Goal: Transaction & Acquisition: Purchase product/service

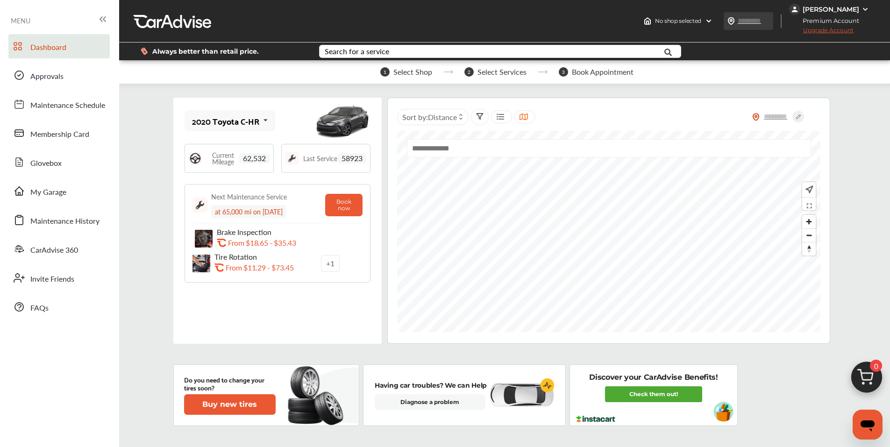
click at [756, 21] on input "text" at bounding box center [758, 21] width 43 height 10
type input "*****"
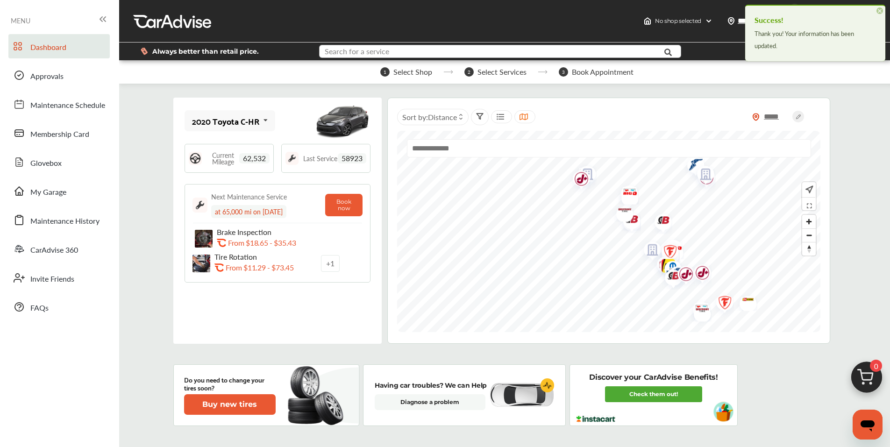
click at [429, 53] on input "text" at bounding box center [485, 52] width 330 height 14
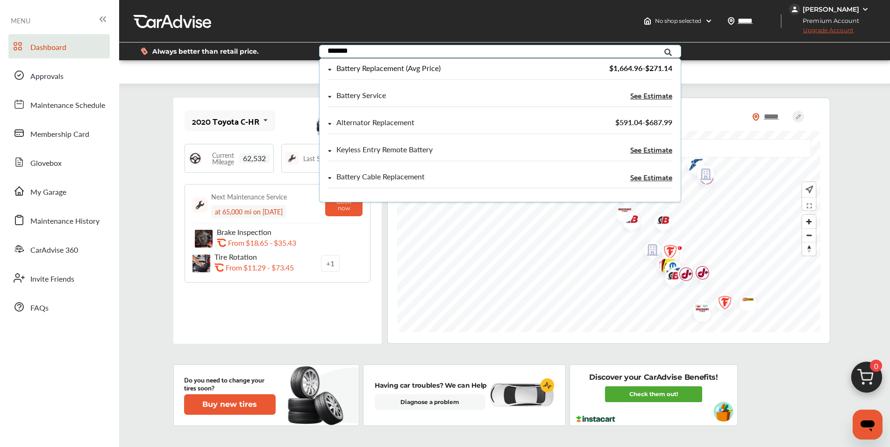
type input "*******"
click at [416, 68] on div "Battery Replacement (Avg Price)" at bounding box center [388, 68] width 104 height 8
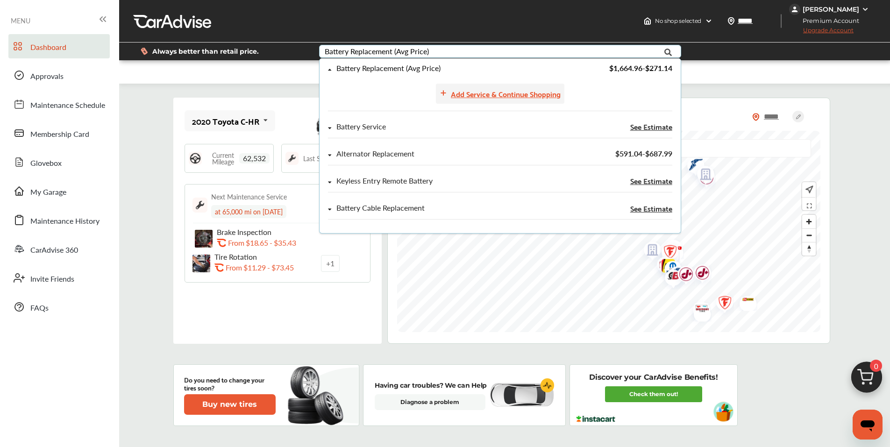
click at [474, 94] on div "Add Service & Continue Shopping" at bounding box center [506, 93] width 110 height 13
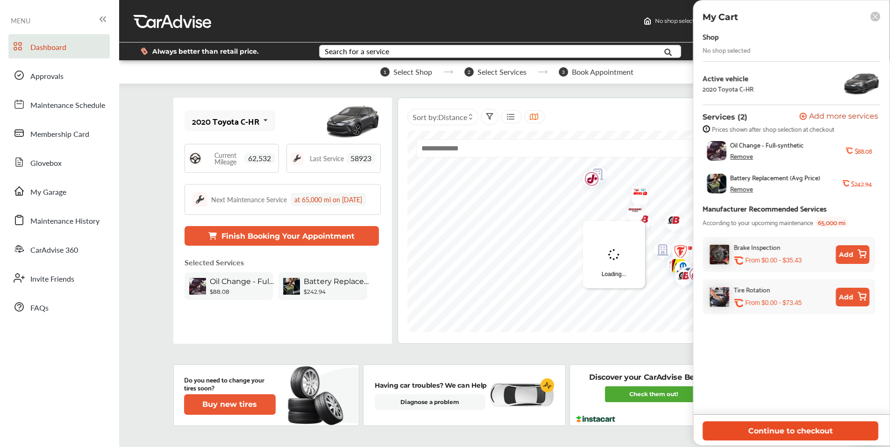
click at [811, 432] on button "Continue to checkout" at bounding box center [791, 431] width 176 height 19
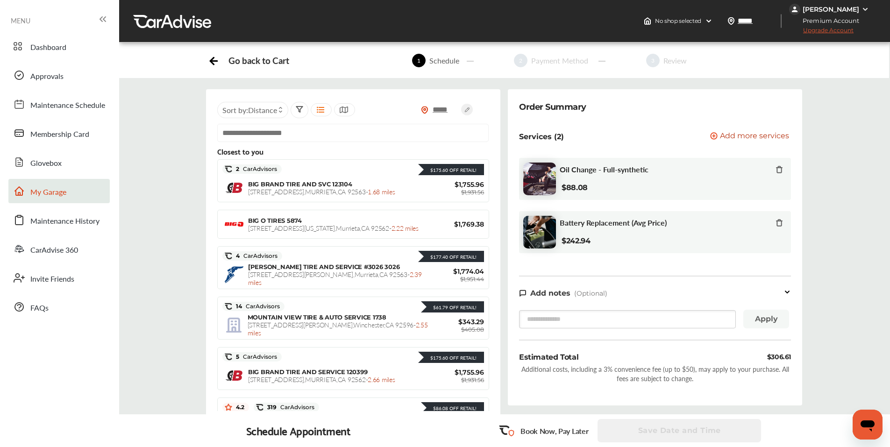
click at [49, 193] on span "My Garage" at bounding box center [48, 192] width 36 height 12
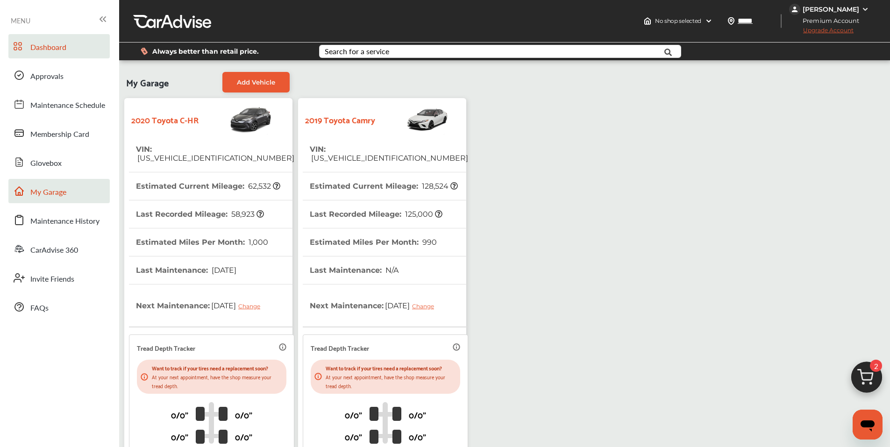
click at [69, 44] on link "Dashboard" at bounding box center [58, 46] width 101 height 24
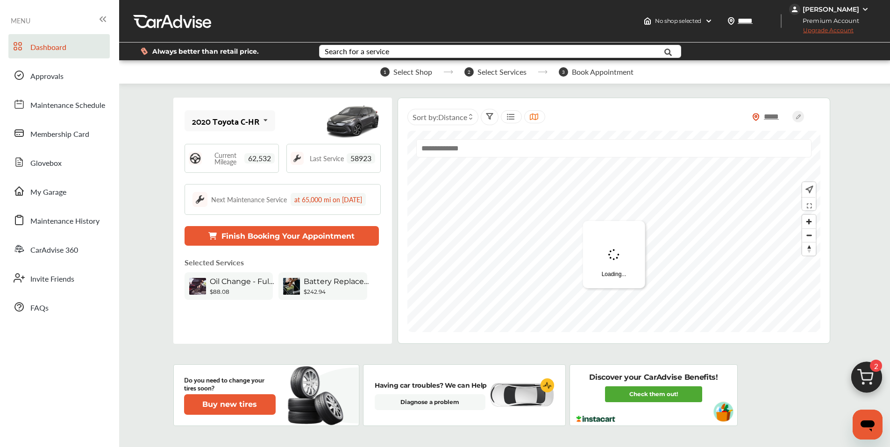
click at [874, 382] on img at bounding box center [866, 379] width 45 height 45
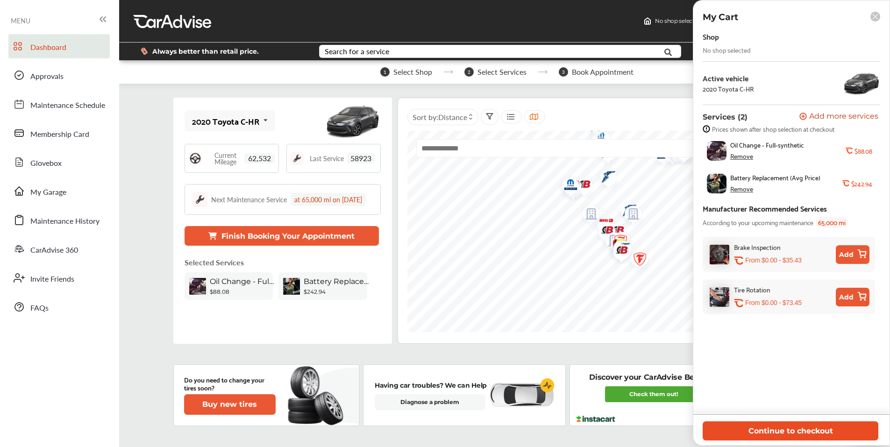
click at [836, 439] on button "Continue to checkout" at bounding box center [791, 431] width 176 height 19
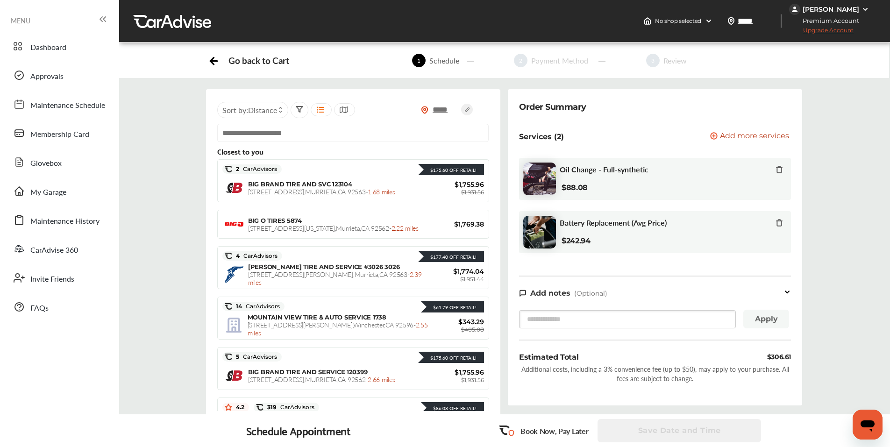
click at [780, 170] on icon at bounding box center [779, 169] width 7 height 7
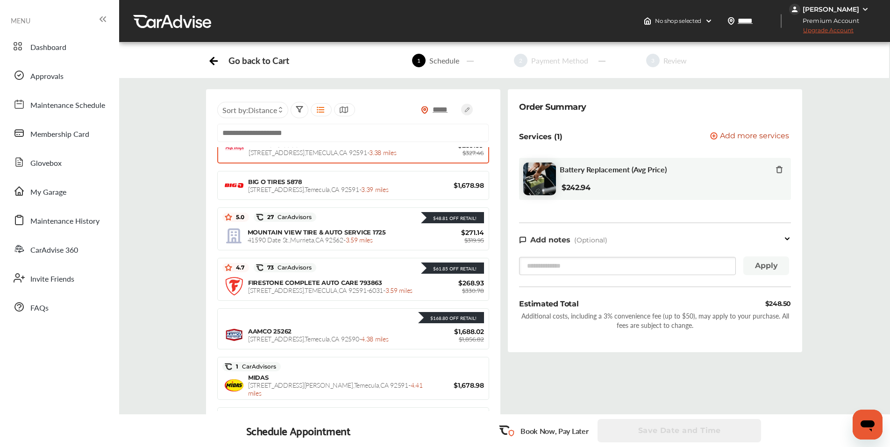
scroll to position [278, 0]
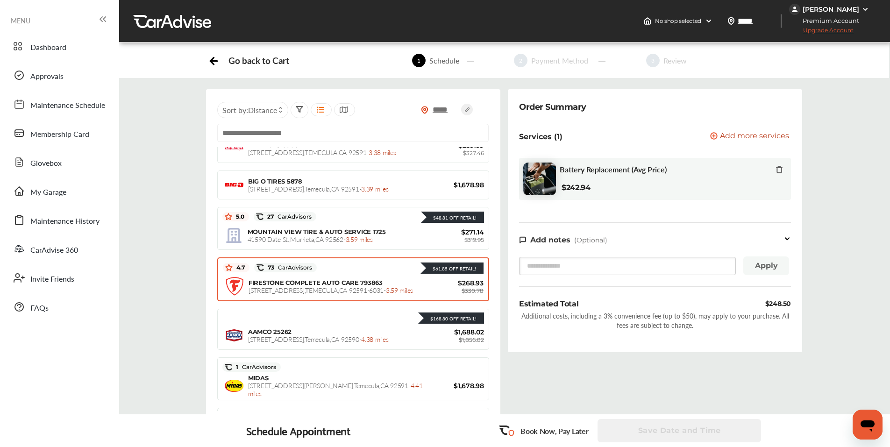
click at [365, 286] on span "[STREET_ADDRESS] - 3.59 miles" at bounding box center [331, 290] width 164 height 9
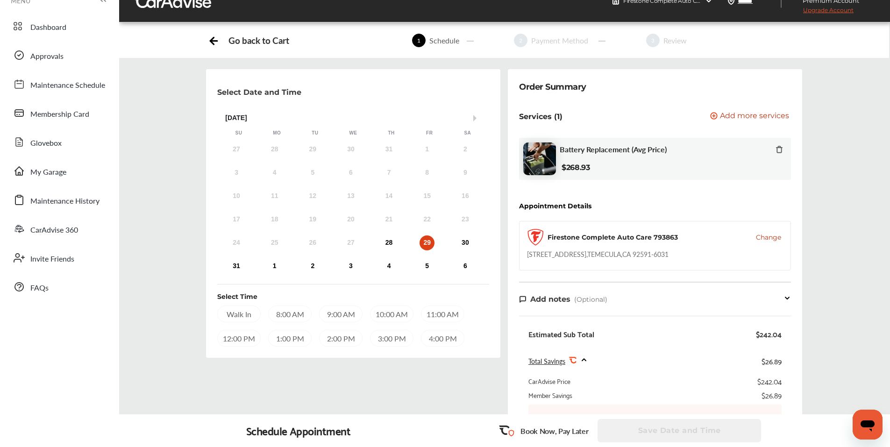
scroll to position [0, 0]
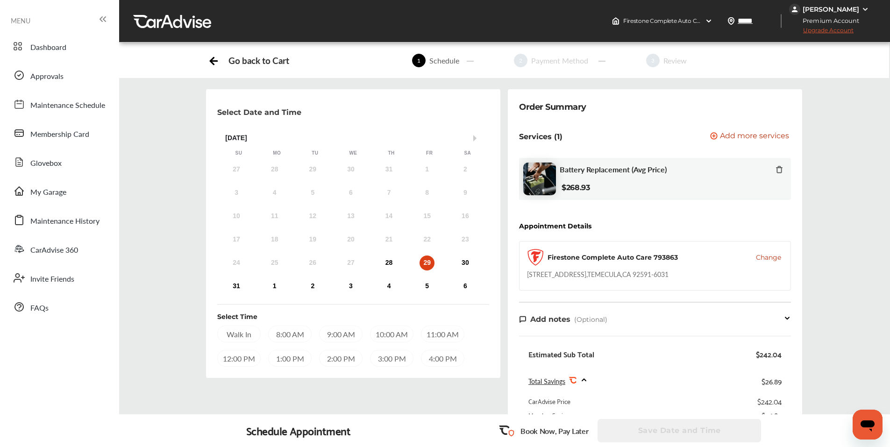
click at [213, 62] on icon at bounding box center [214, 60] width 12 height 12
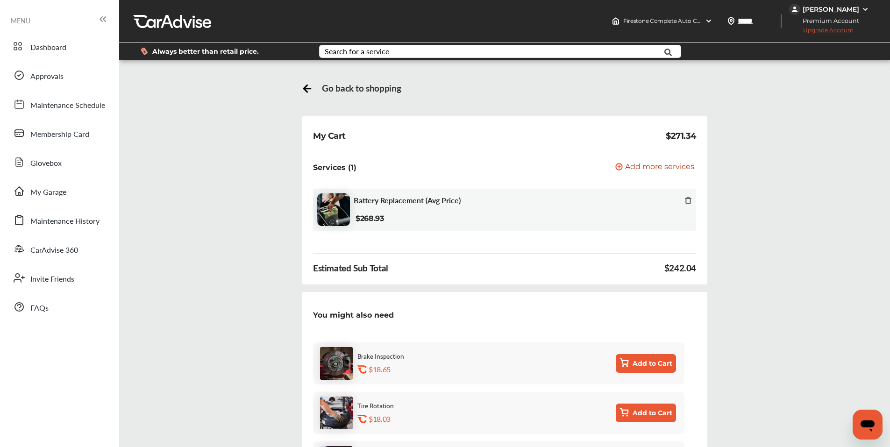
click at [310, 87] on icon at bounding box center [307, 87] width 12 height 12
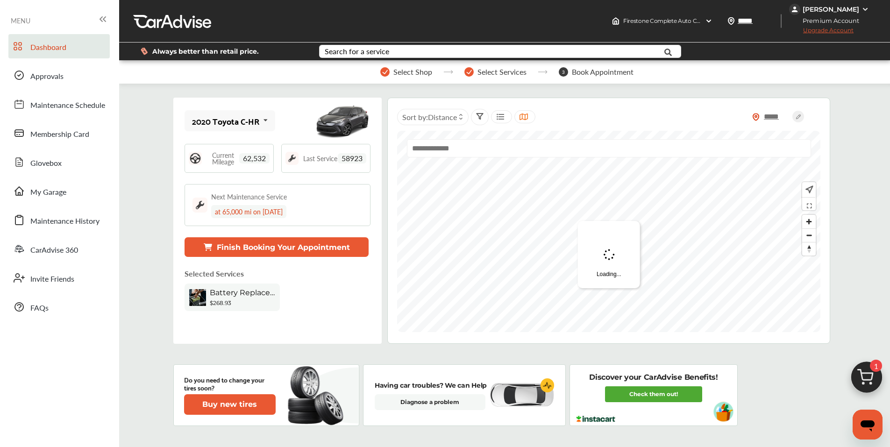
click at [864, 365] on img at bounding box center [866, 379] width 45 height 45
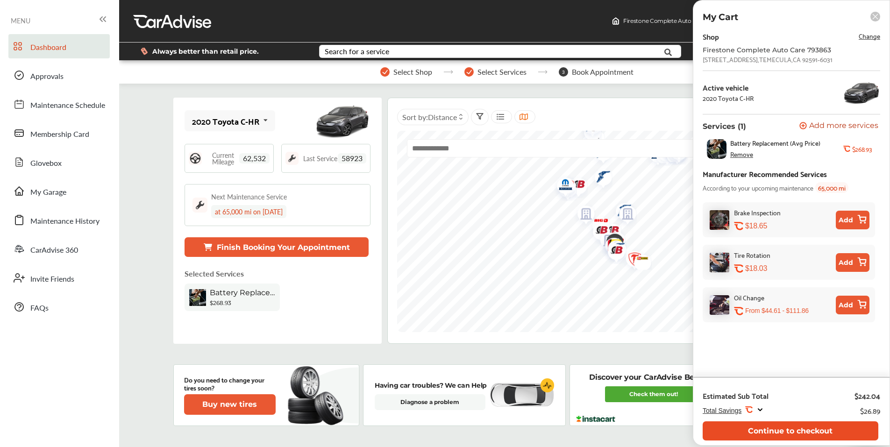
click at [790, 436] on button "Continue to checkout" at bounding box center [791, 431] width 176 height 19
